Goal: Information Seeking & Learning: Understand process/instructions

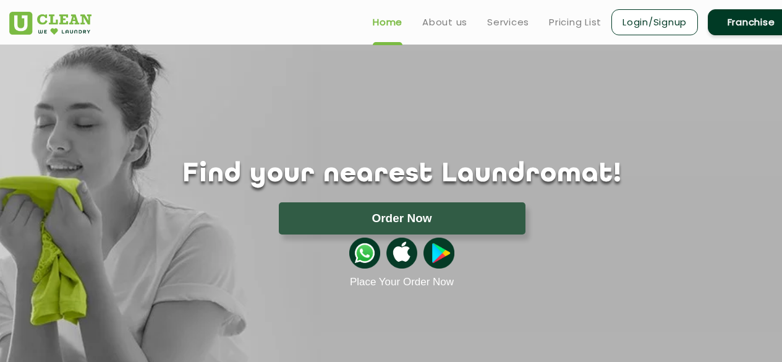
scroll to position [28, 0]
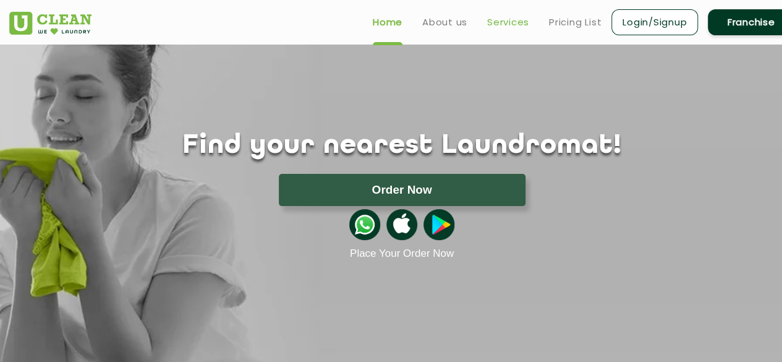
click at [514, 27] on link "Services" at bounding box center [508, 22] width 42 height 15
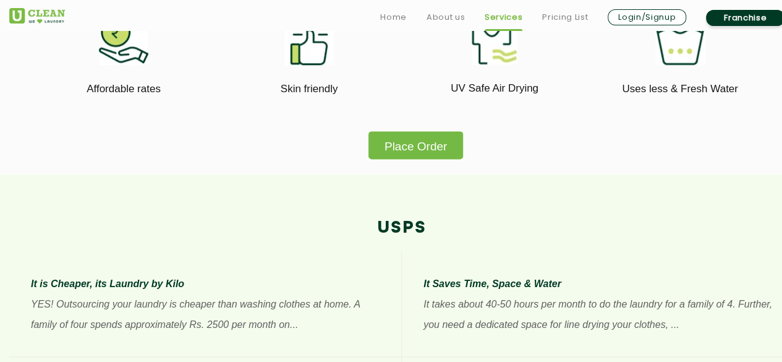
scroll to position [784, 0]
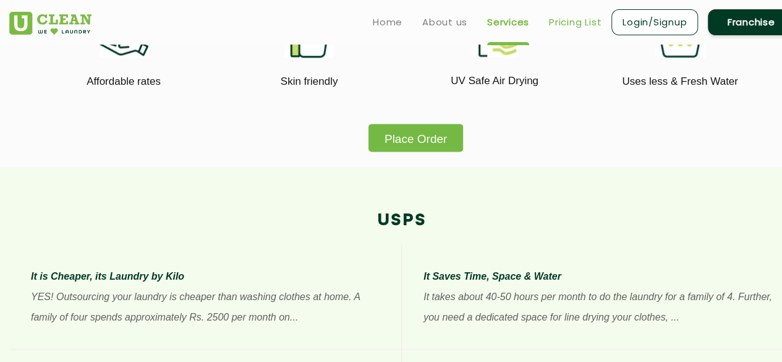
click at [562, 22] on link "Pricing List" at bounding box center [575, 22] width 53 height 15
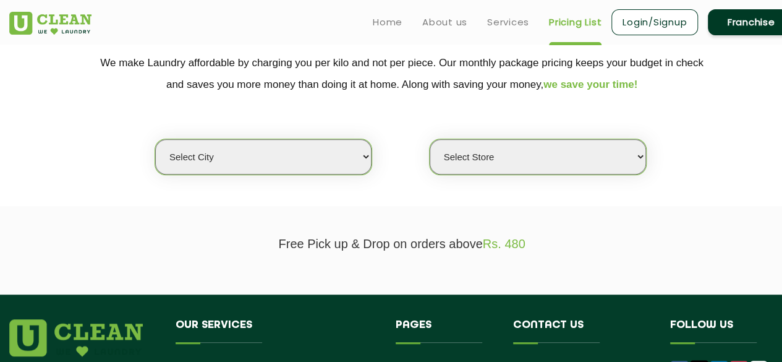
scroll to position [255, 0]
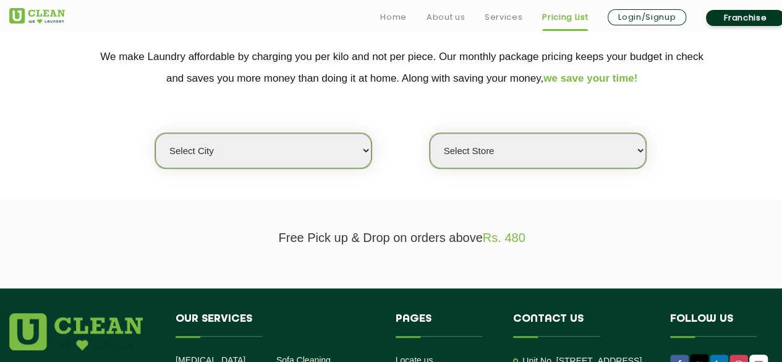
click at [326, 142] on select "Select city [GEOGRAPHIC_DATA] [GEOGRAPHIC_DATA] [GEOGRAPHIC_DATA] [GEOGRAPHIC_D…" at bounding box center [263, 150] width 216 height 35
select select "6"
click at [155, 133] on select "Select city [GEOGRAPHIC_DATA] [GEOGRAPHIC_DATA] [GEOGRAPHIC_DATA] [GEOGRAPHIC_D…" at bounding box center [263, 150] width 216 height 35
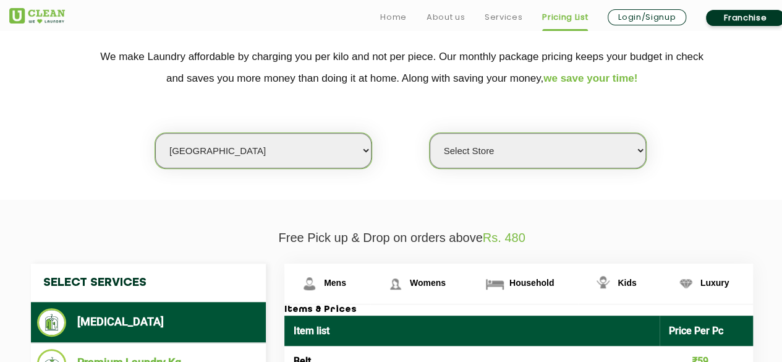
click at [505, 153] on select "Select Store [GEOGRAPHIC_DATA] [GEOGRAPHIC_DATA] UClean KR [GEOGRAPHIC_DATA] [G…" at bounding box center [538, 150] width 216 height 35
select select "319"
click at [430, 133] on select "Select Store [GEOGRAPHIC_DATA] [GEOGRAPHIC_DATA] UClean KR [GEOGRAPHIC_DATA] [G…" at bounding box center [538, 150] width 216 height 35
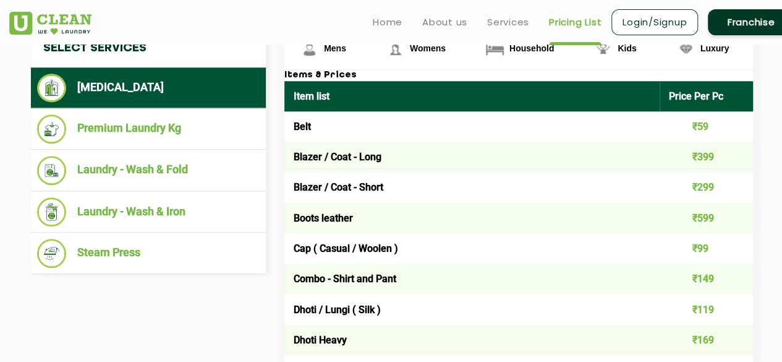
scroll to position [488, 0]
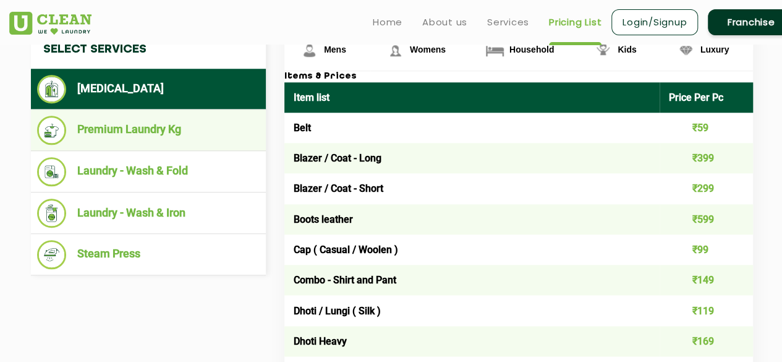
click at [204, 142] on li "Premium Laundry Kg" at bounding box center [148, 130] width 223 height 29
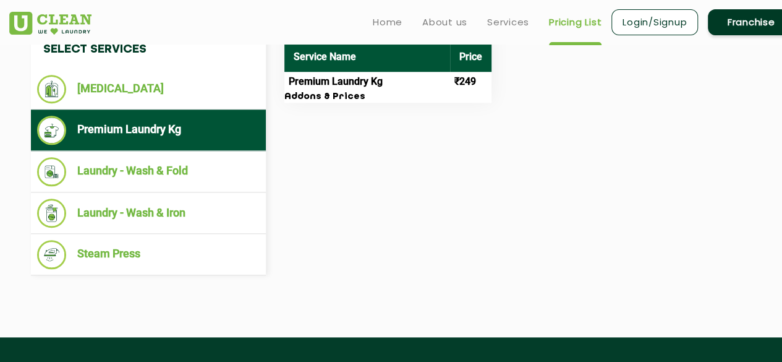
click at [204, 142] on li "Premium Laundry Kg" at bounding box center [148, 130] width 223 height 29
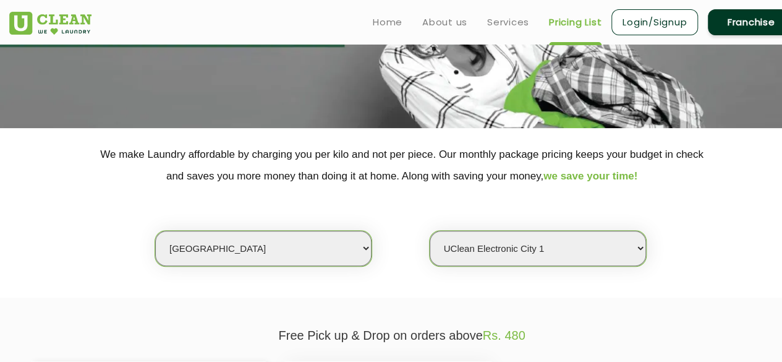
scroll to position [142, 0]
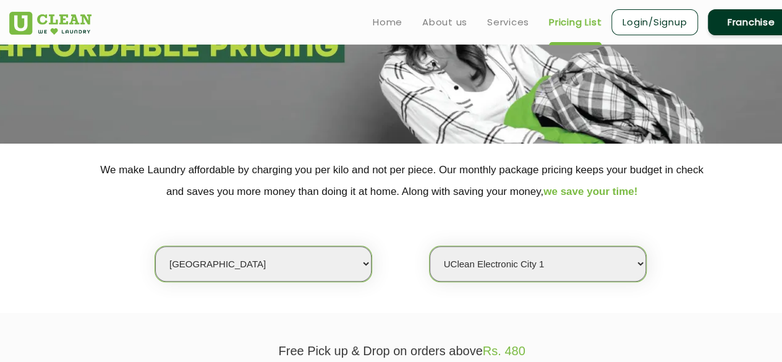
scroll to position [6, 0]
